Goal: Consume media (video, audio): Consume media (video, audio)

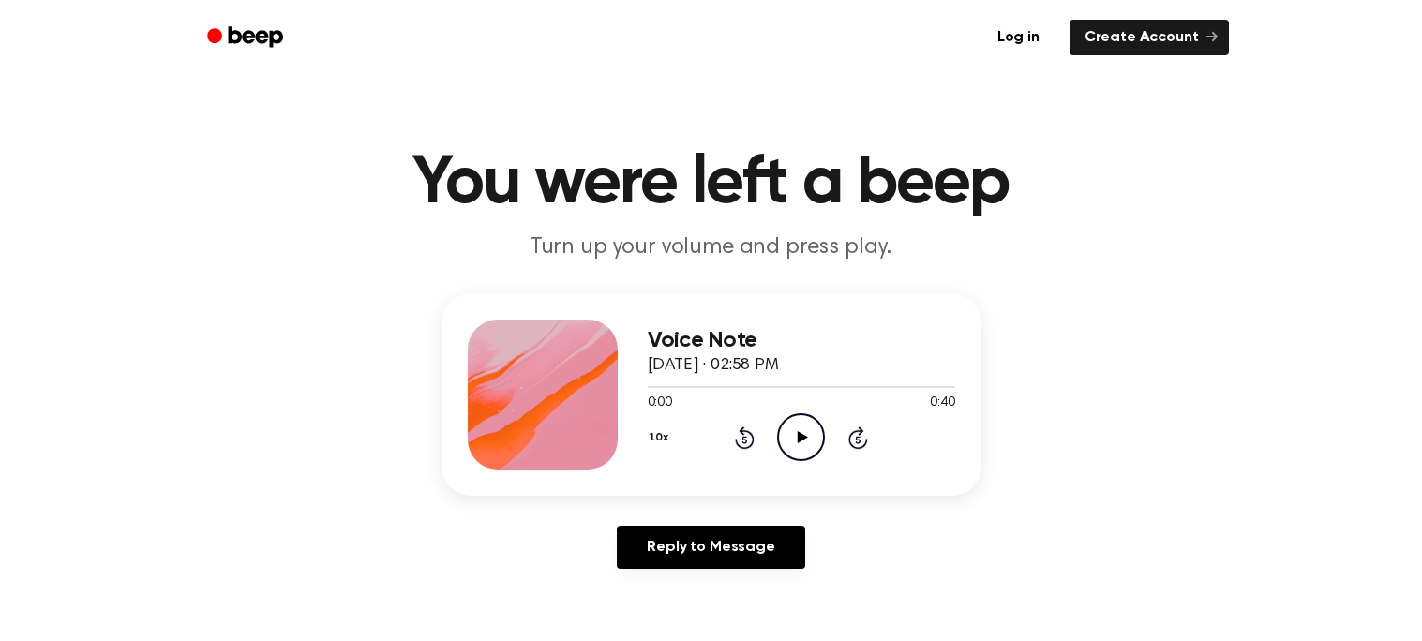
click at [791, 434] on icon "Play Audio" at bounding box center [801, 437] width 48 height 48
click at [791, 434] on icon "Pause Audio" at bounding box center [801, 437] width 48 height 48
click at [753, 433] on icon "Rewind 5 seconds" at bounding box center [744, 438] width 21 height 24
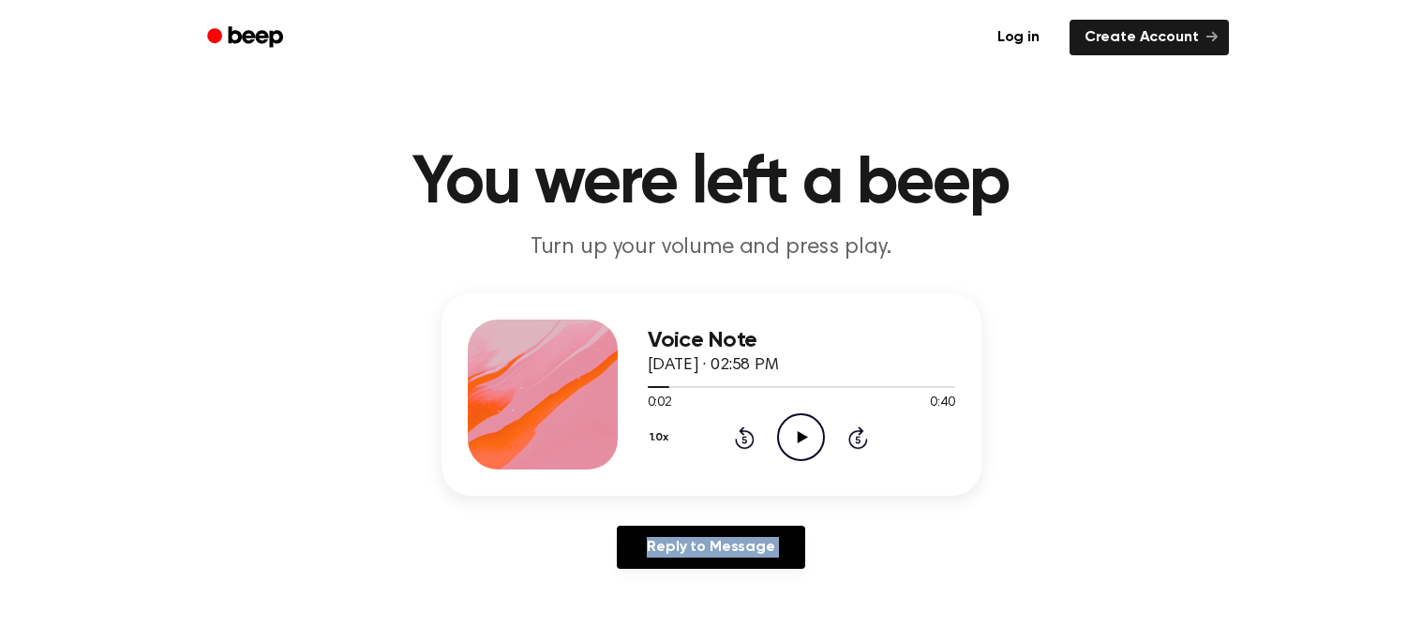
click at [753, 433] on icon "Rewind 5 seconds" at bounding box center [744, 438] width 21 height 24
click at [815, 430] on icon "Play Audio" at bounding box center [801, 437] width 48 height 48
click at [927, 505] on div "Voice Note [DATE] · 02:58 PM 0:00 0:40 Your browser does not support the [objec…" at bounding box center [710, 438] width 1377 height 291
click at [744, 440] on icon "Rewind 5 seconds" at bounding box center [744, 438] width 21 height 24
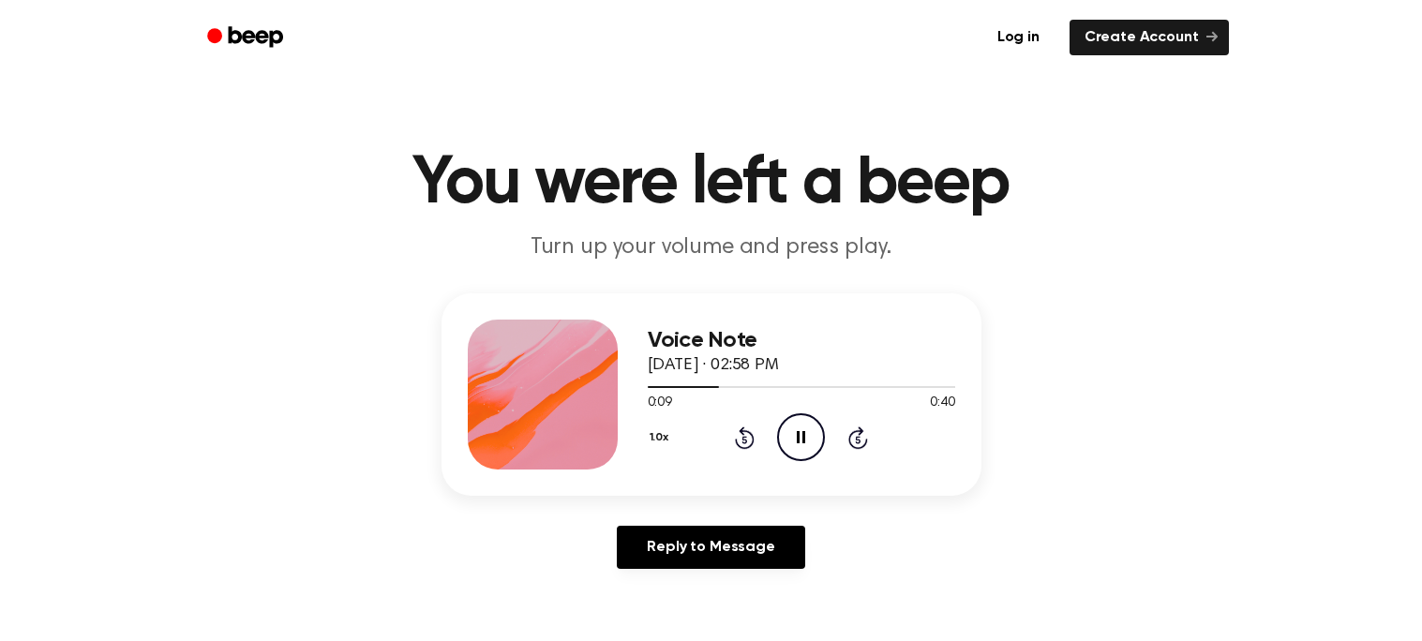
click at [744, 440] on icon "Rewind 5 seconds" at bounding box center [744, 438] width 21 height 24
click at [886, 541] on div "Reply to Message" at bounding box center [712, 555] width 540 height 58
click at [745, 429] on icon at bounding box center [745, 438] width 20 height 22
